Goal: Register for event/course

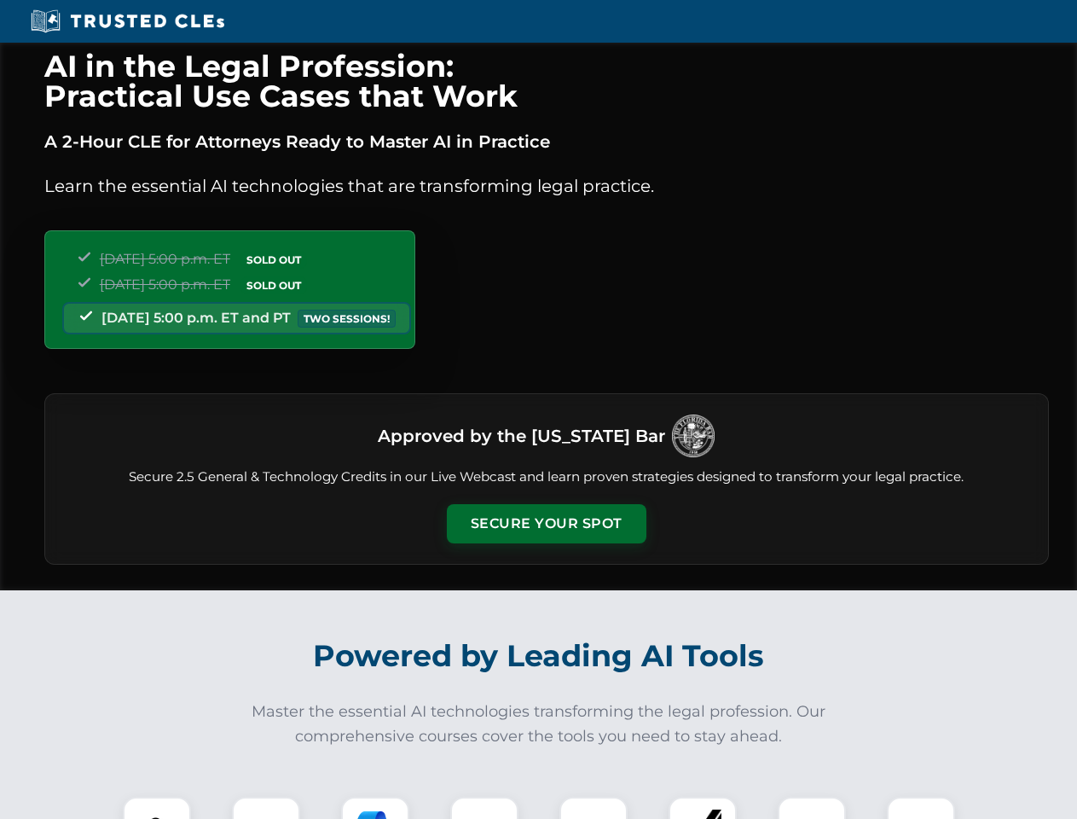
click at [546, 524] on button "Secure Your Spot" at bounding box center [547, 523] width 200 height 39
click at [157, 808] on img at bounding box center [156, 830] width 49 height 49
click at [266, 808] on div at bounding box center [266, 831] width 68 height 68
